Goal: Understand process/instructions: Learn how to perform a task or action

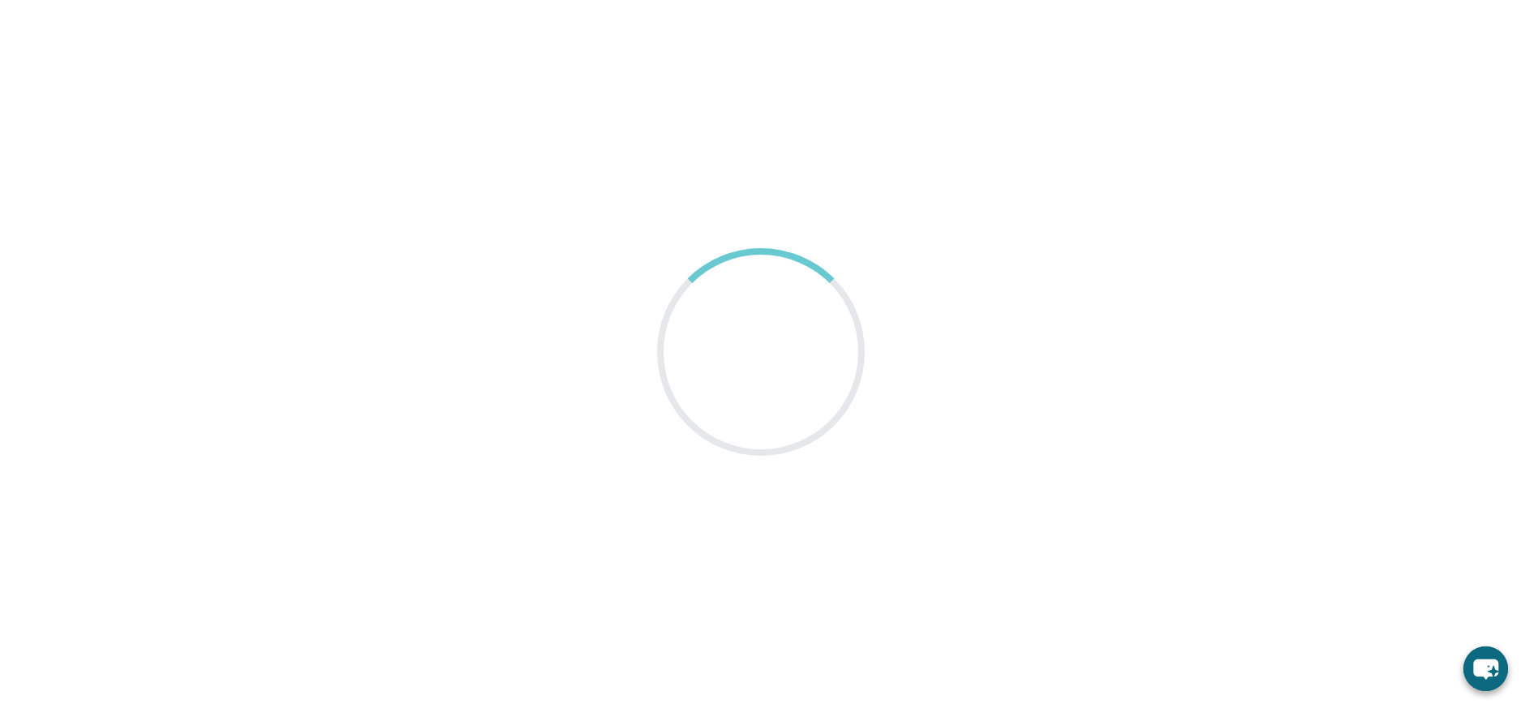
click at [417, 189] on main at bounding box center [760, 352] width 1521 height 704
click at [1501, 107] on main at bounding box center [760, 352] width 1521 height 704
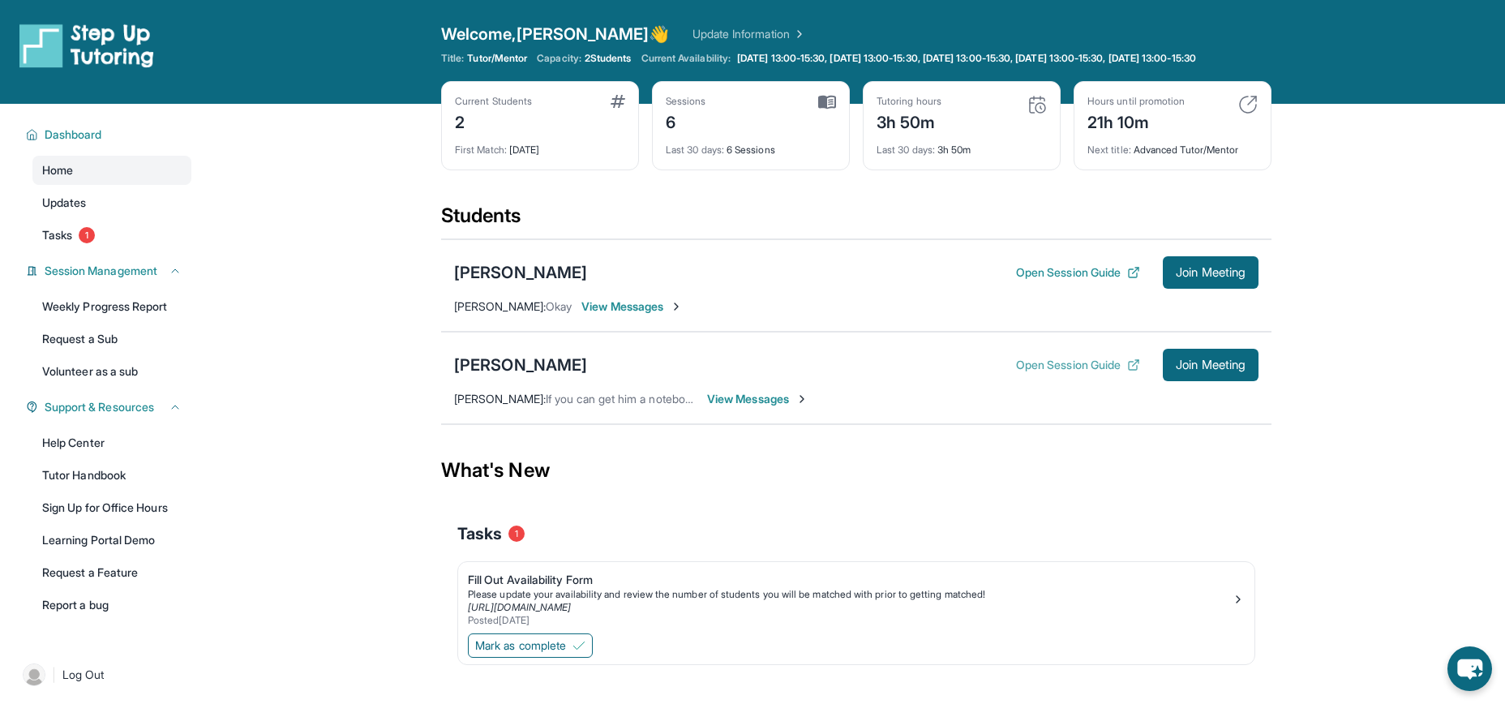
click at [1131, 373] on button "Open Session Guide" at bounding box center [1078, 365] width 124 height 16
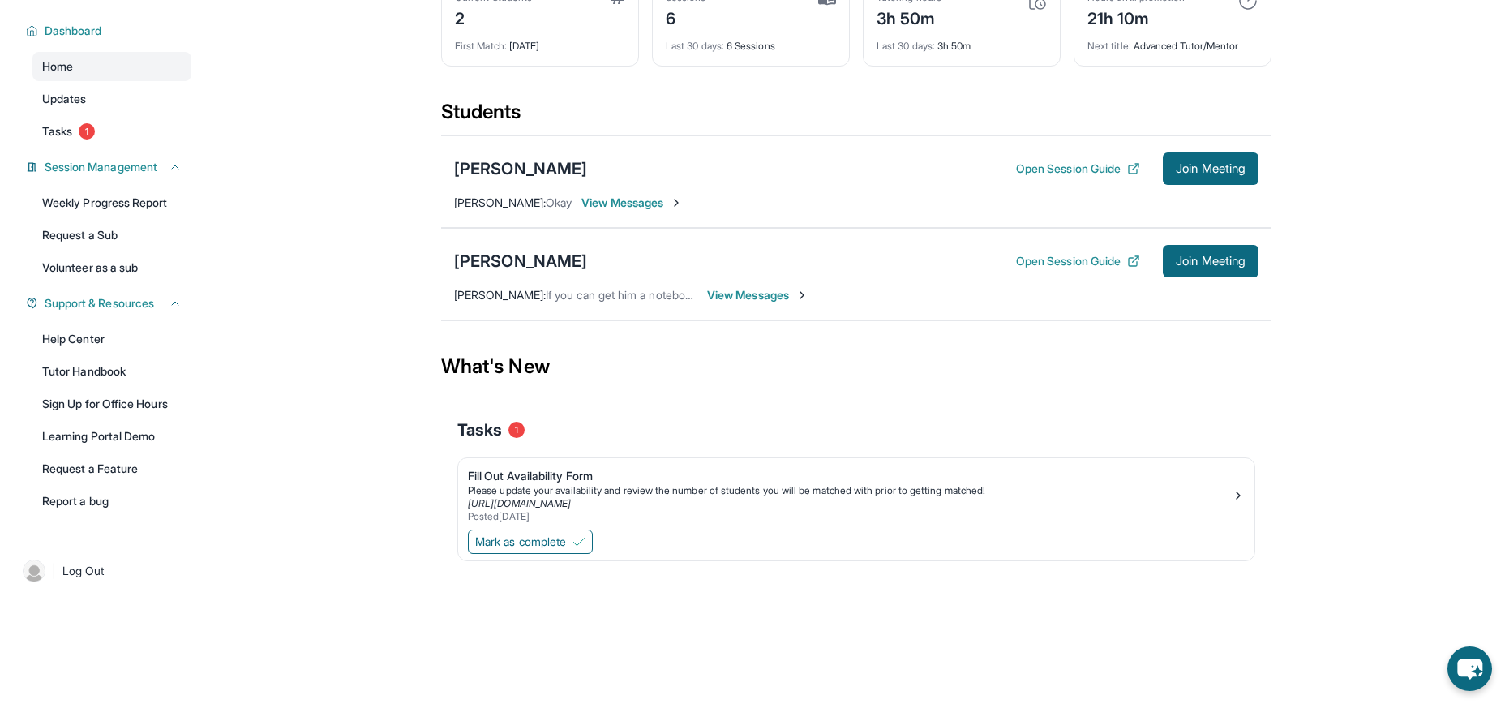
scroll to position [269, 0]
click at [140, 354] on link "Help Center" at bounding box center [111, 338] width 159 height 29
click at [1113, 161] on button "Open Session Guide" at bounding box center [1078, 169] width 124 height 16
click at [208, 182] on div "Dashboard Home Updates Tasks 1 Session Management Weekly Progress Report Reques…" at bounding box center [104, 268] width 208 height 537
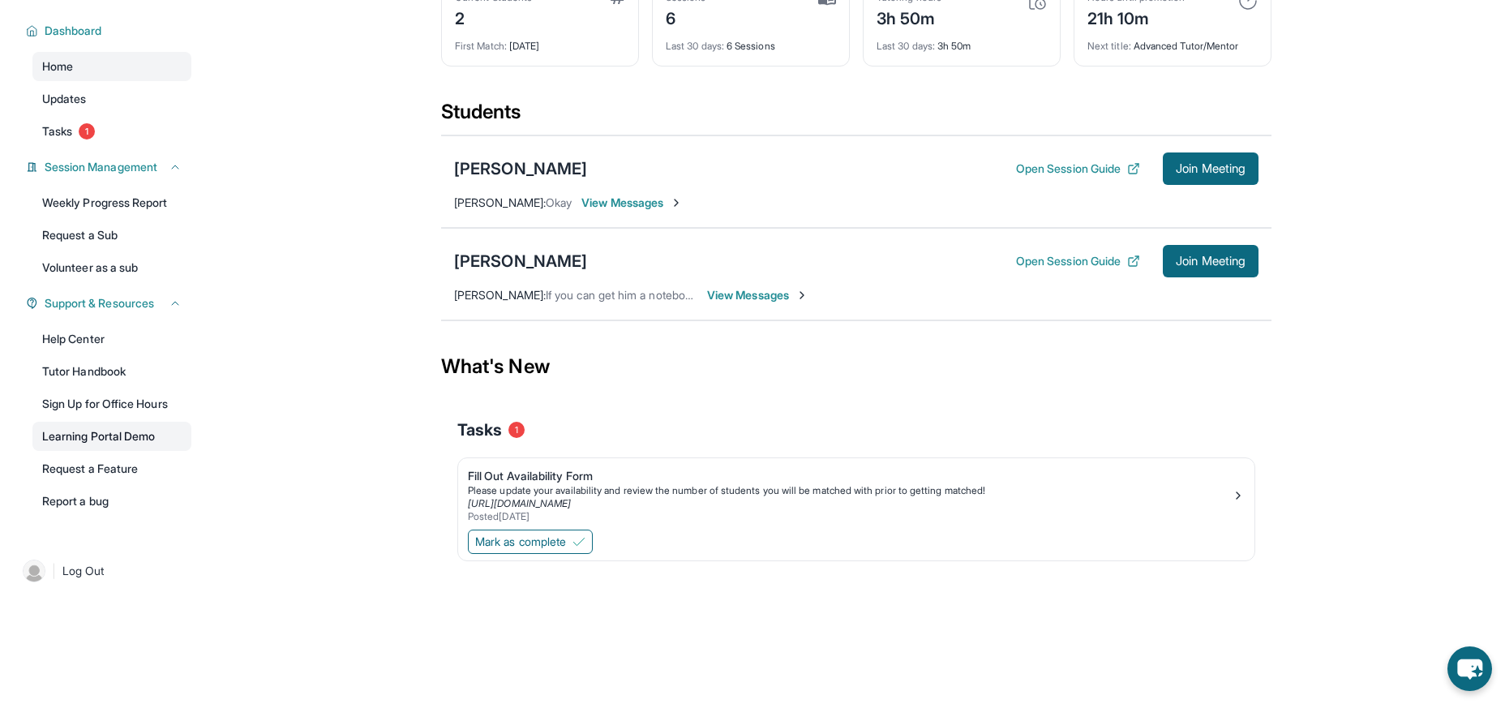
drag, startPoint x: 118, startPoint y: 96, endPoint x: 111, endPoint y: 525, distance: 429.1
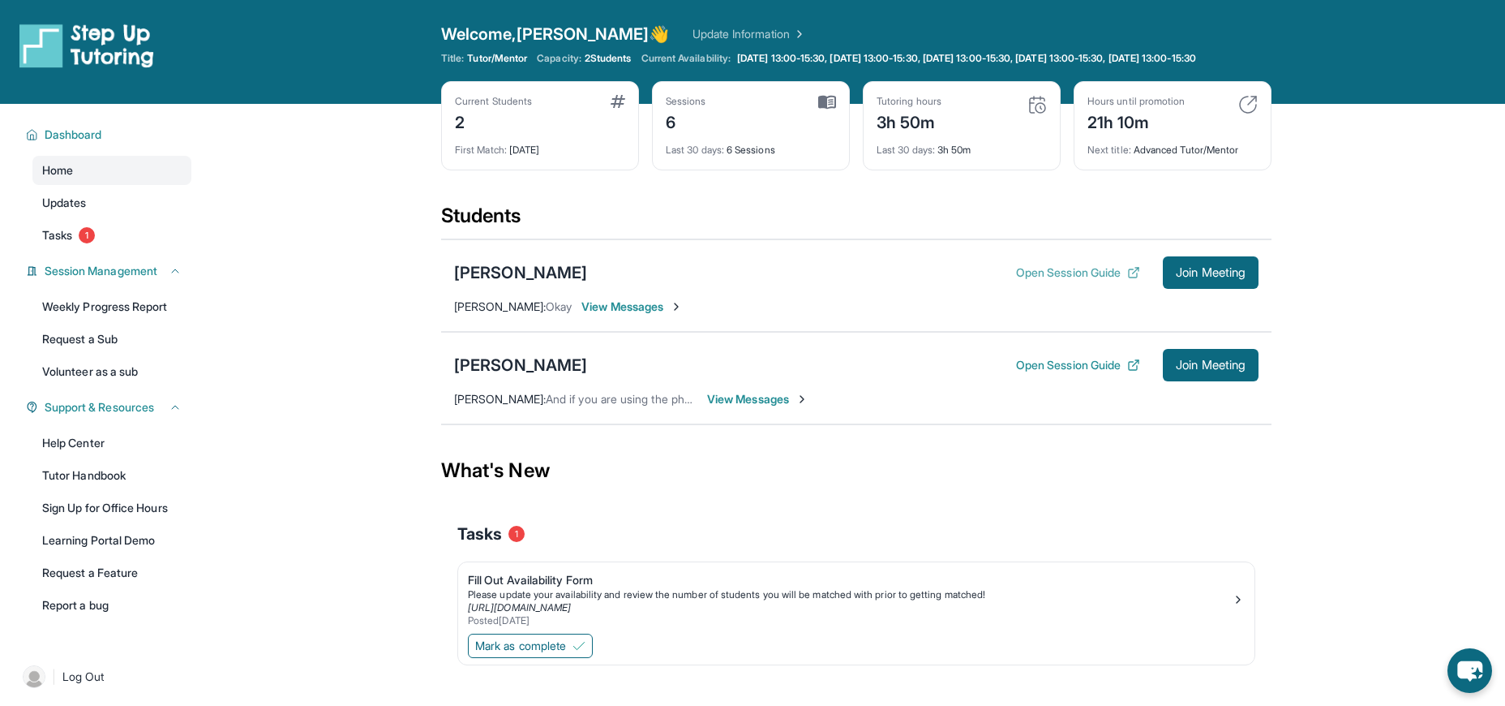
click at [1140, 281] on button "Open Session Guide" at bounding box center [1078, 272] width 124 height 16
click at [1110, 281] on button "Open Session Guide" at bounding box center [1078, 272] width 124 height 16
